Goal: Submit feedback/report problem: Leave review/rating

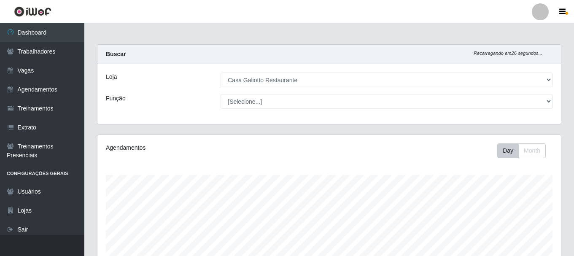
select select "279"
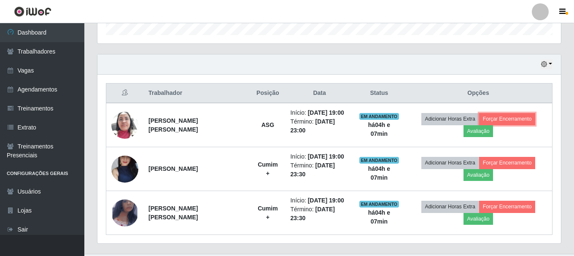
click at [479, 122] on button "Forçar Encerramento" at bounding box center [507, 119] width 57 height 12
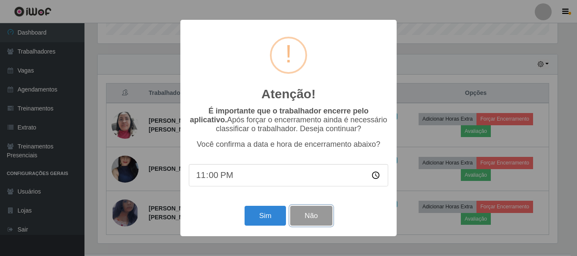
click at [324, 213] on button "Não" at bounding box center [311, 216] width 42 height 20
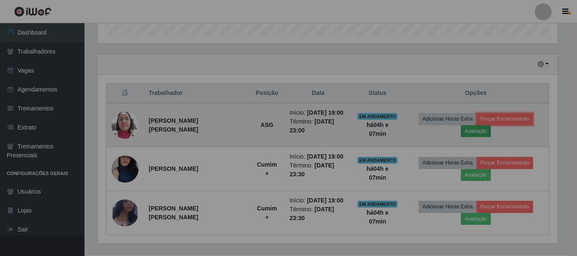
scroll to position [175, 464]
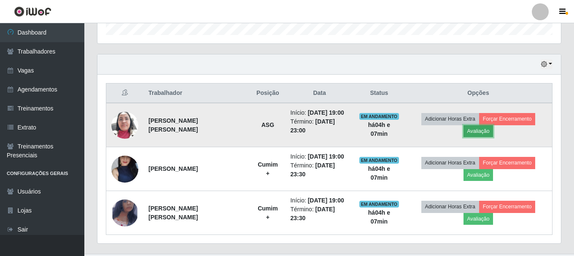
click at [494, 126] on button "Avaliação" at bounding box center [479, 131] width 30 height 12
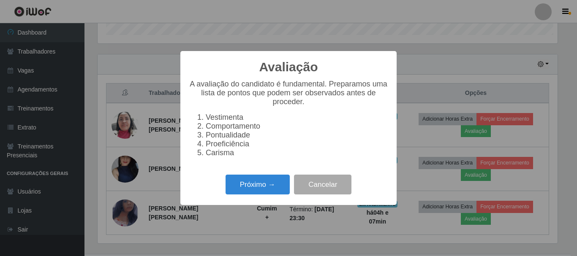
scroll to position [175, 460]
click at [279, 187] on button "Próximo →" at bounding box center [257, 185] width 64 height 20
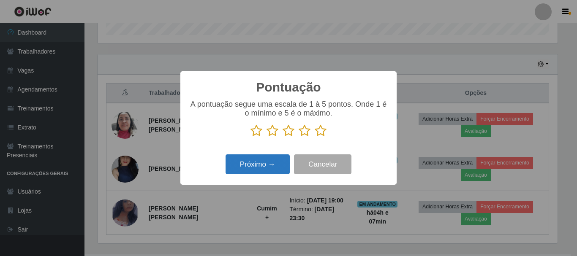
click at [257, 174] on button "Próximo →" at bounding box center [257, 164] width 64 height 20
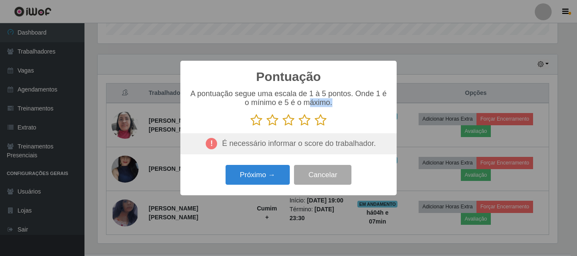
click at [310, 111] on div "A pontuação segue uma escala de 1 à 5 pontos. Onde 1 é o mínimo e 5 é o máximo." at bounding box center [288, 107] width 199 height 37
click at [323, 124] on icon at bounding box center [320, 120] width 12 height 13
click at [314, 127] on input "radio" at bounding box center [314, 127] width 0 height 0
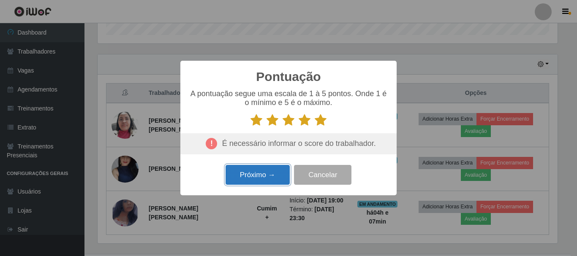
click at [267, 174] on button "Próximo →" at bounding box center [257, 175] width 64 height 20
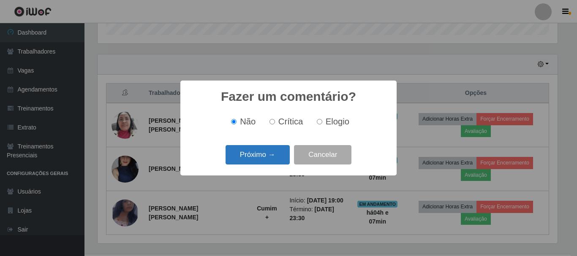
click at [271, 158] on button "Próximo →" at bounding box center [257, 155] width 64 height 20
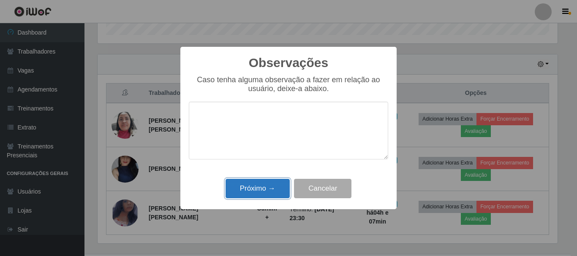
click at [261, 194] on button "Próximo →" at bounding box center [257, 189] width 64 height 20
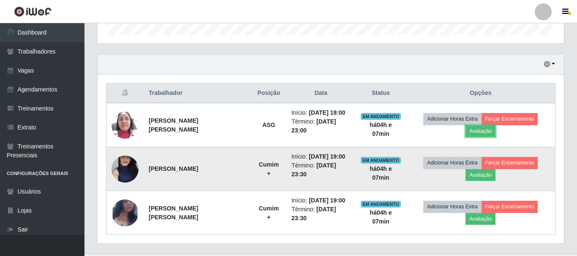
scroll to position [175, 464]
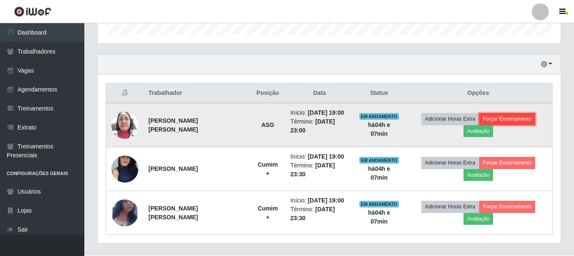
click at [489, 122] on button "Forçar Encerramento" at bounding box center [507, 119] width 57 height 12
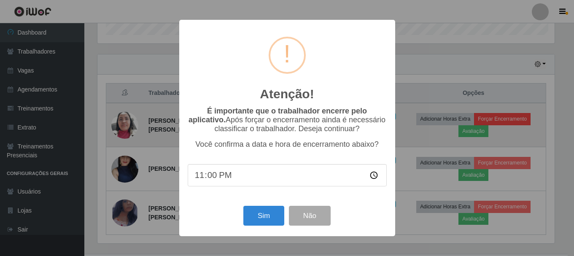
scroll to position [175, 460]
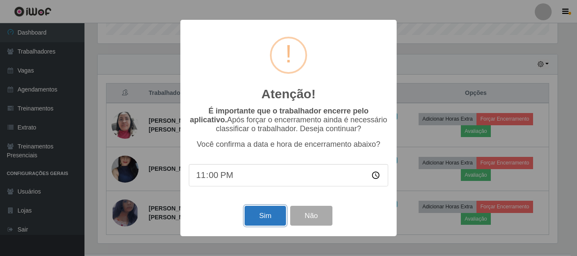
click at [268, 213] on button "Sim" at bounding box center [264, 216] width 41 height 20
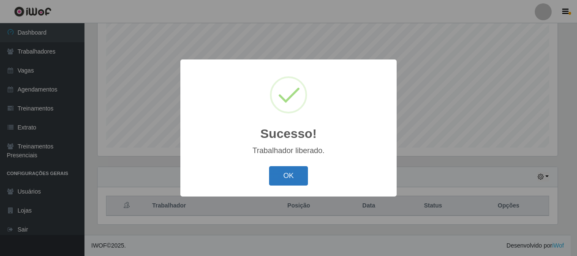
drag, startPoint x: 281, startPoint y: 189, endPoint x: 284, endPoint y: 179, distance: 10.0
click at [281, 188] on div "OK Cancel" at bounding box center [288, 176] width 199 height 24
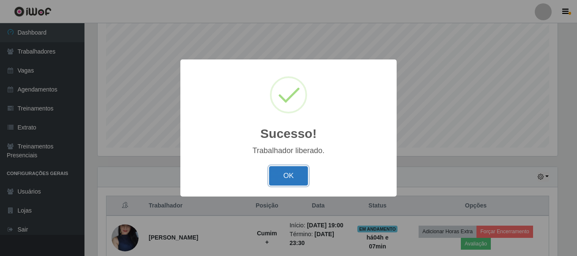
click at [284, 179] on button "OK" at bounding box center [288, 176] width 39 height 20
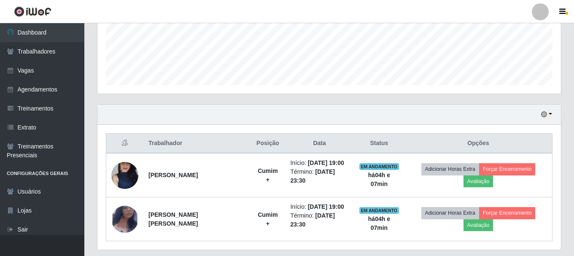
scroll to position [229, 0]
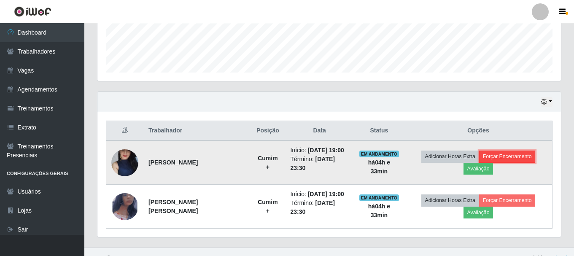
click at [479, 161] on button "Forçar Encerramento" at bounding box center [507, 157] width 57 height 12
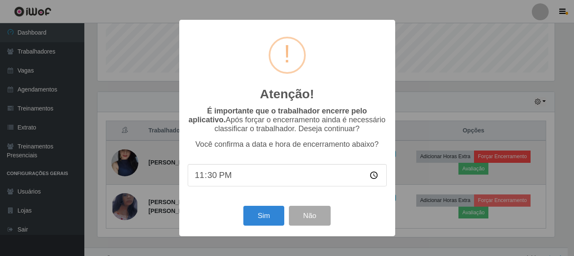
scroll to position [175, 460]
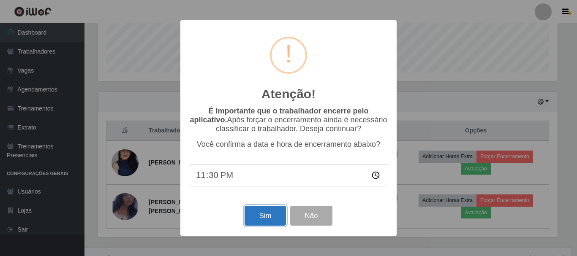
click at [248, 215] on button "Sim" at bounding box center [264, 216] width 41 height 20
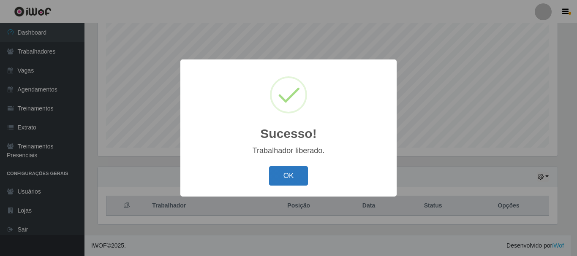
click at [298, 175] on button "OK" at bounding box center [288, 176] width 39 height 20
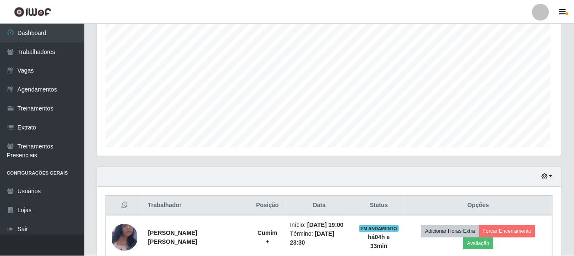
scroll to position [175, 464]
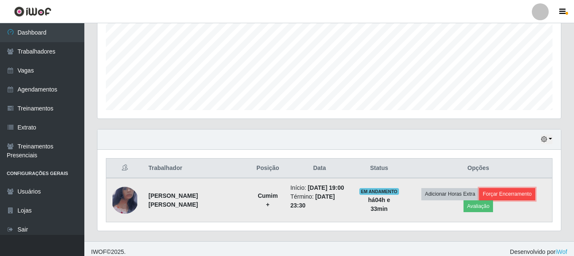
click at [487, 196] on button "Forçar Encerramento" at bounding box center [507, 194] width 57 height 12
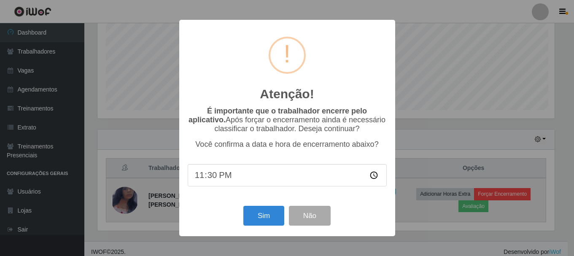
scroll to position [175, 460]
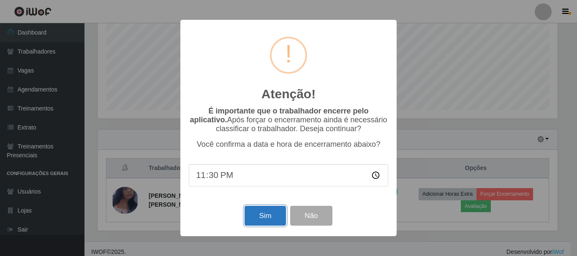
click at [266, 214] on button "Sim" at bounding box center [264, 216] width 41 height 20
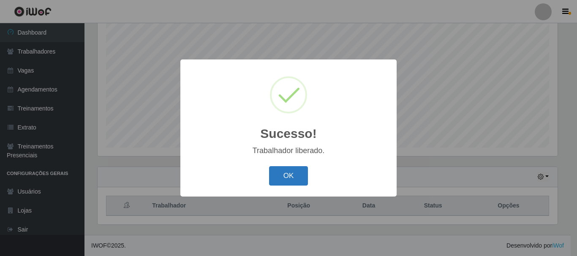
click at [287, 176] on button "OK" at bounding box center [288, 176] width 39 height 20
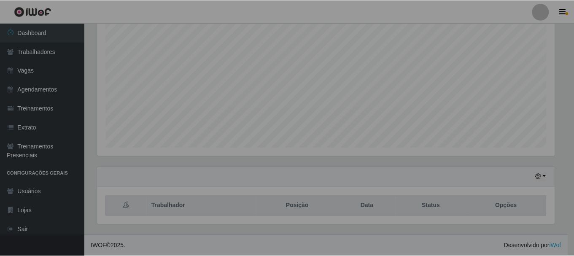
scroll to position [175, 464]
